Goal: Transaction & Acquisition: Purchase product/service

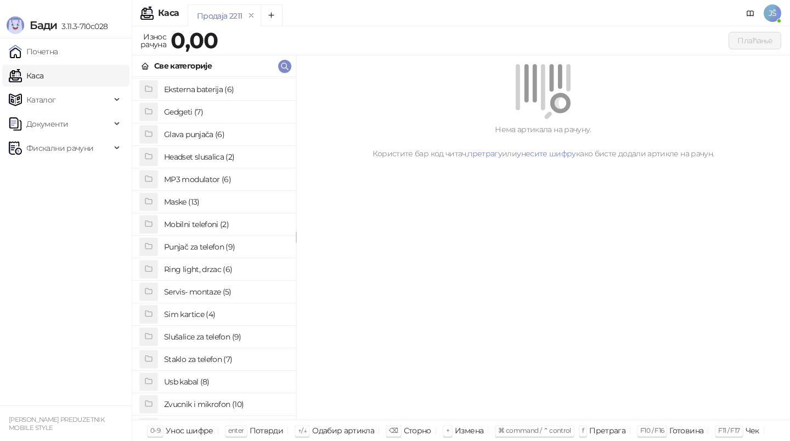
scroll to position [85, 0]
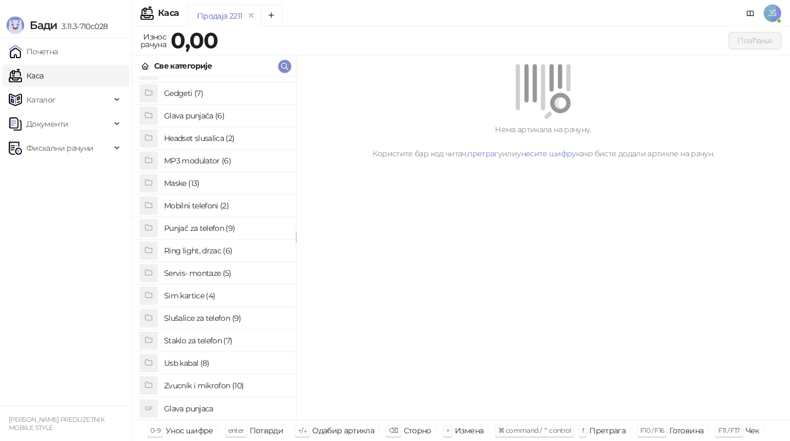
click at [225, 362] on h4 "Usb kabal (8)" at bounding box center [225, 364] width 123 height 18
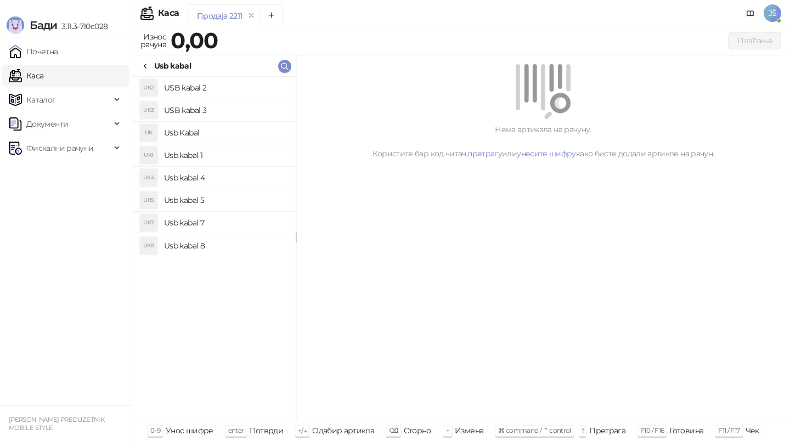
click at [147, 68] on icon at bounding box center [145, 66] width 9 height 9
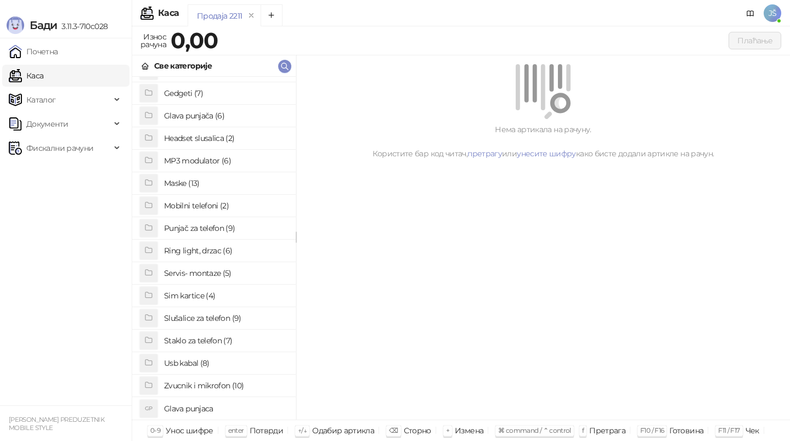
click at [222, 342] on h4 "Staklo za telefon (7)" at bounding box center [225, 341] width 123 height 18
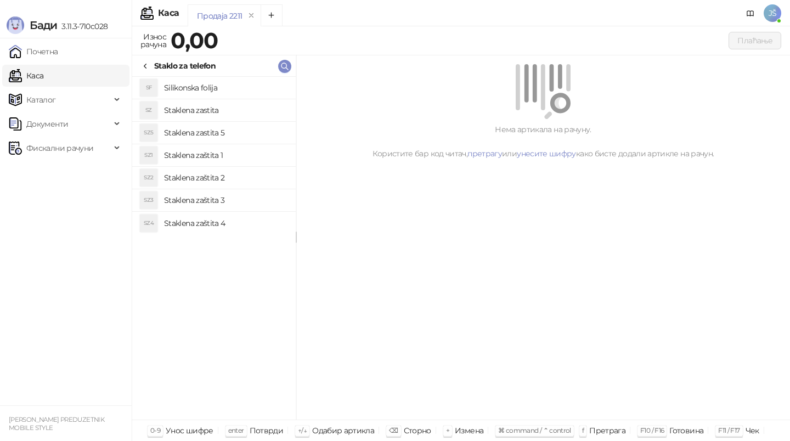
click at [215, 163] on h4 "Staklena zaštita 1" at bounding box center [225, 156] width 123 height 18
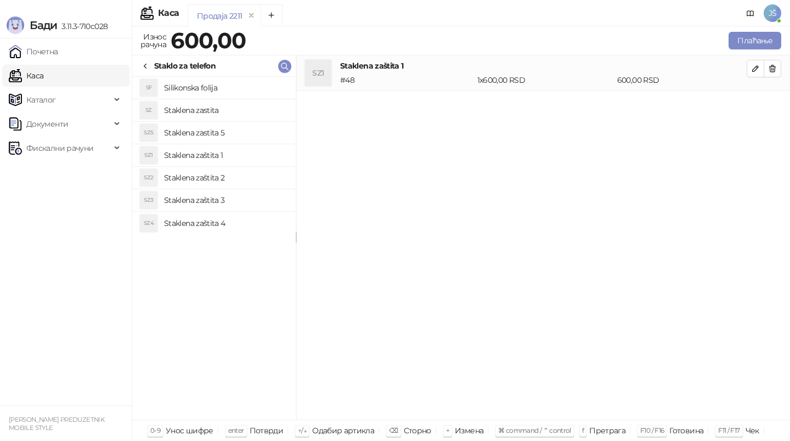
click at [220, 177] on h4 "Staklena zaštita 2" at bounding box center [225, 178] width 123 height 18
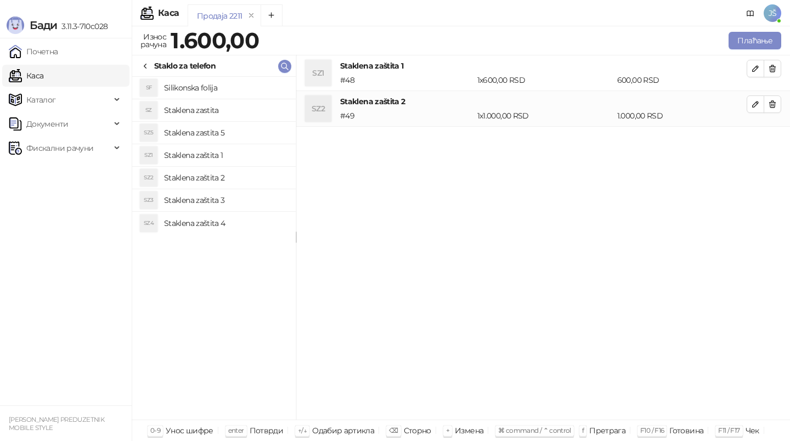
click at [238, 203] on h4 "Staklena zaštita 3" at bounding box center [225, 201] width 123 height 18
click at [777, 67] on icon "button" at bounding box center [772, 68] width 9 height 9
click at [777, 100] on icon "button" at bounding box center [772, 104] width 9 height 9
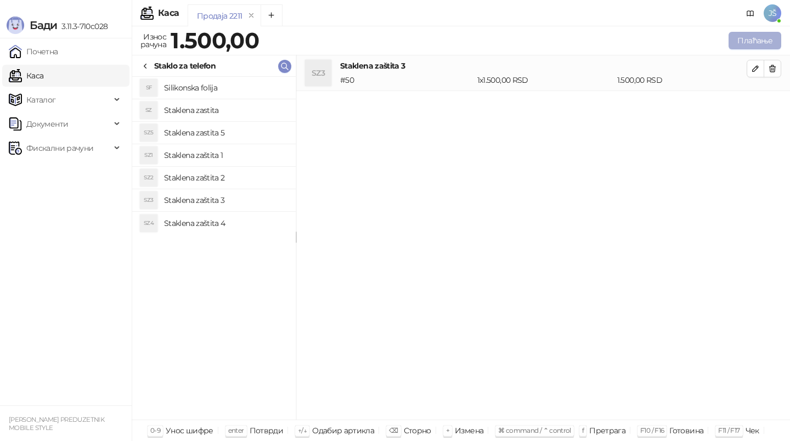
click at [768, 44] on button "Плаћање" at bounding box center [755, 41] width 53 height 18
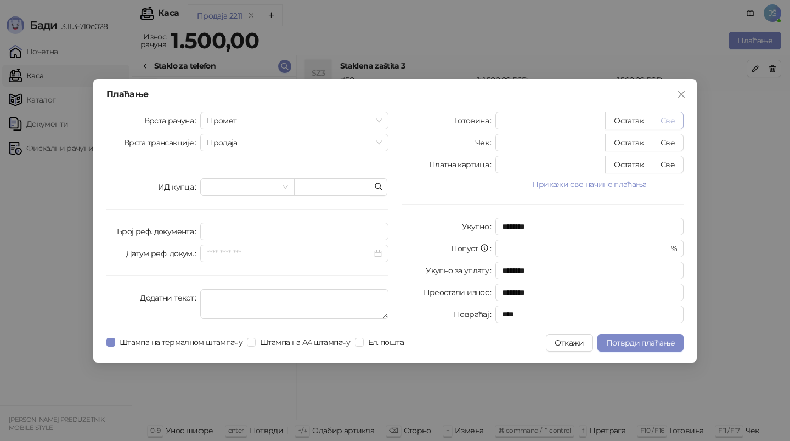
click at [654, 120] on button "Све" at bounding box center [668, 121] width 32 height 18
type input "****"
click at [670, 343] on span "Потврди плаћање" at bounding box center [641, 343] width 69 height 10
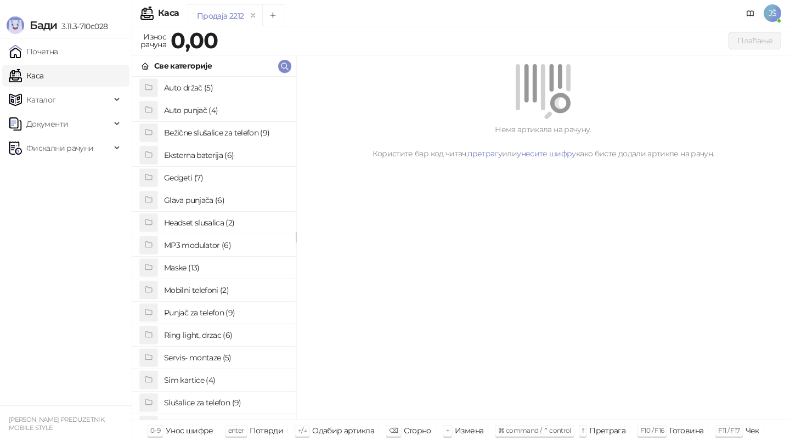
click at [23, 5] on div "Бади 3.11.3-710c028" at bounding box center [66, 19] width 132 height 38
click at [49, 52] on link "Почетна" at bounding box center [33, 52] width 49 height 22
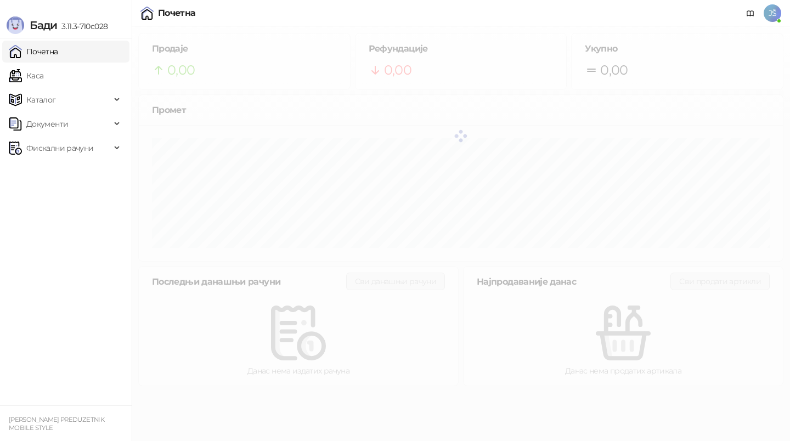
click at [49, 52] on link "Почетна" at bounding box center [33, 52] width 49 height 22
click at [23, 11] on div "Бади 3.11.3-710c028" at bounding box center [66, 19] width 132 height 38
